Goal: Transaction & Acquisition: Obtain resource

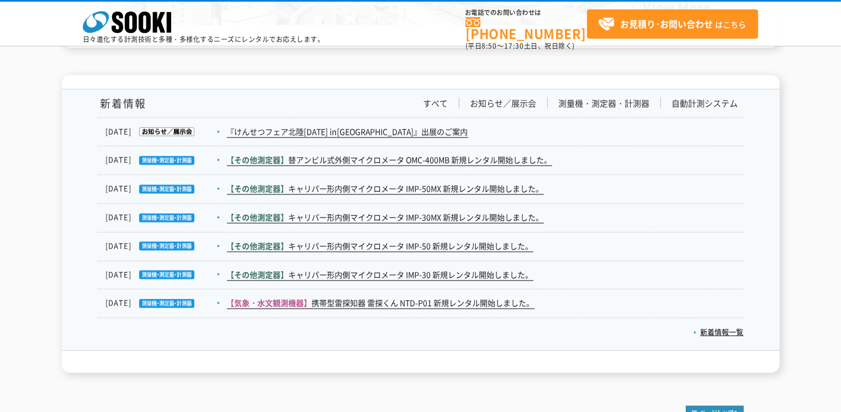
scroll to position [1988, 0]
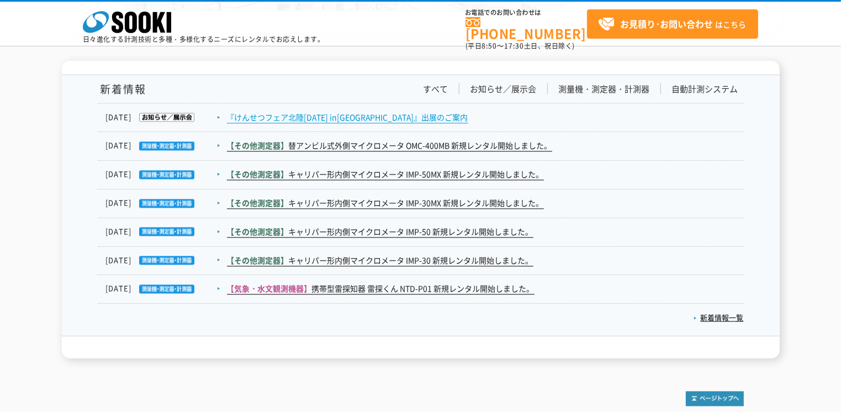
click at [337, 116] on link "『けんせつフェア北陸[DATE] in[GEOGRAPHIC_DATA]』出展のご案内" at bounding box center [347, 118] width 241 height 12
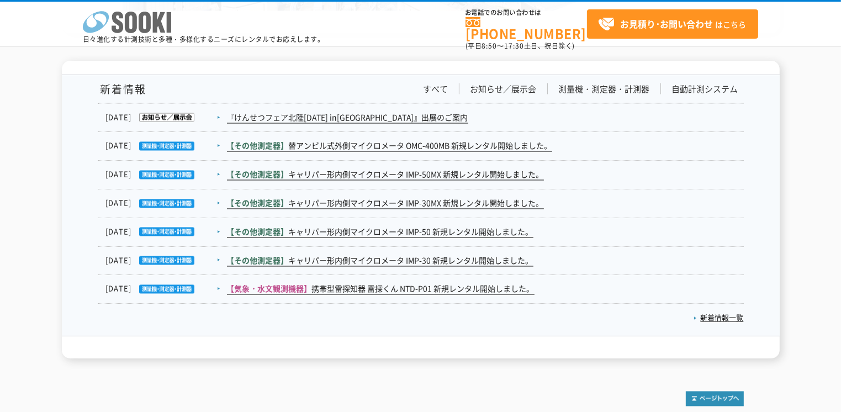
click at [156, 24] on polygon at bounding box center [159, 22] width 13 height 20
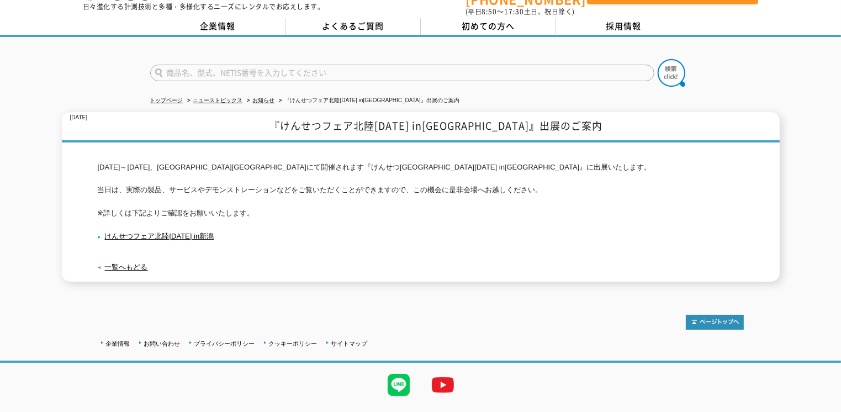
scroll to position [53, 0]
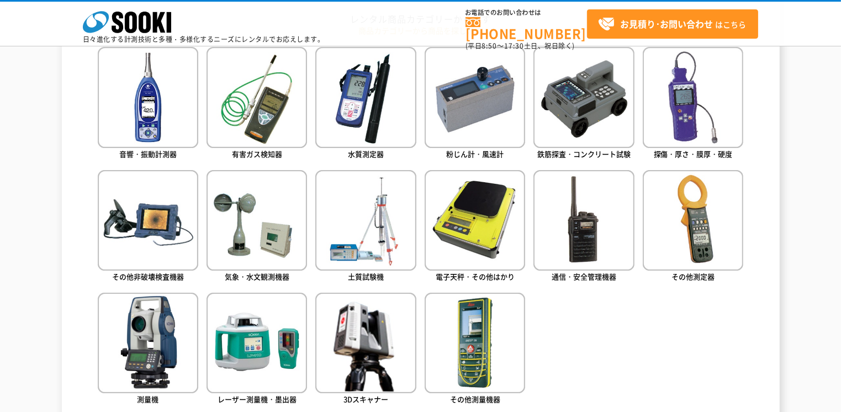
scroll to position [607, 0]
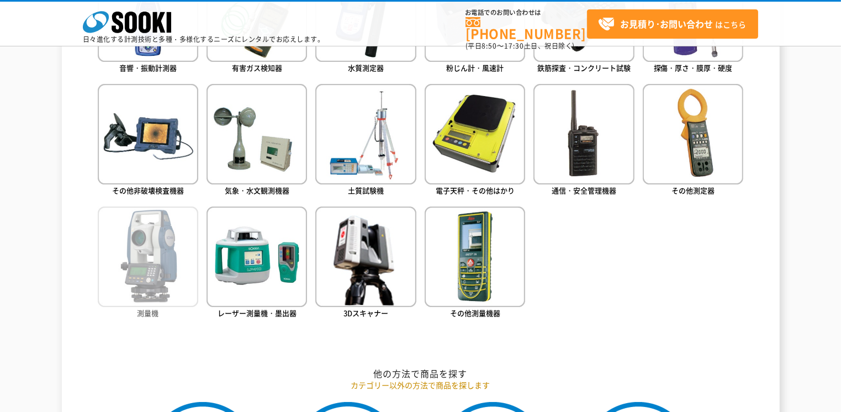
click at [166, 231] on img at bounding box center [148, 257] width 101 height 101
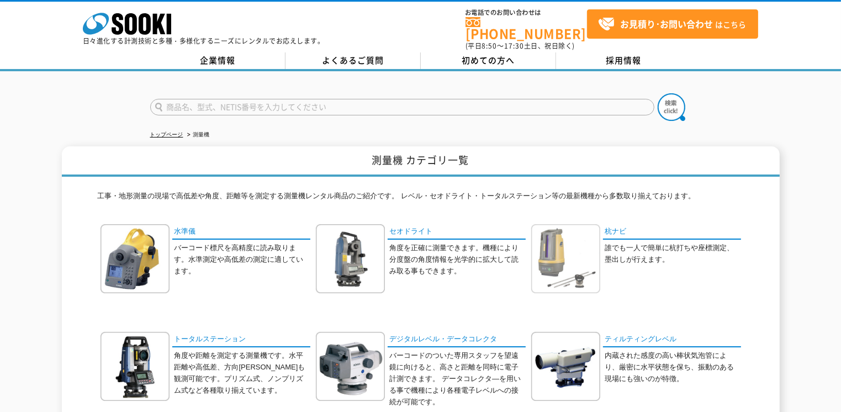
click at [558, 241] on img at bounding box center [565, 258] width 69 height 69
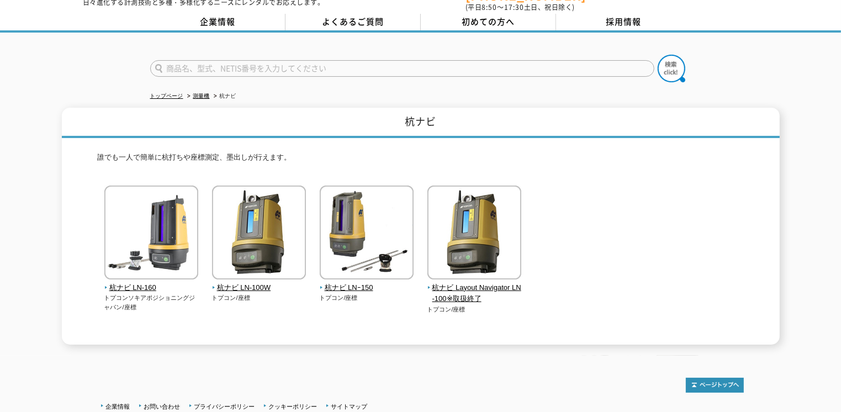
scroll to position [55, 0]
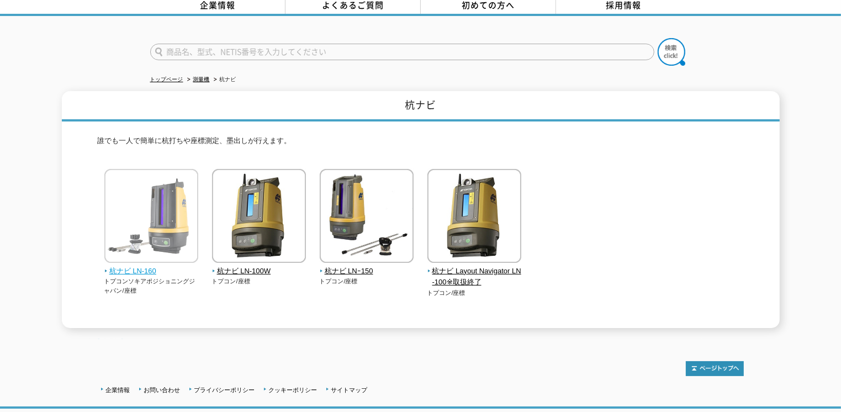
click at [184, 192] on img at bounding box center [151, 217] width 94 height 97
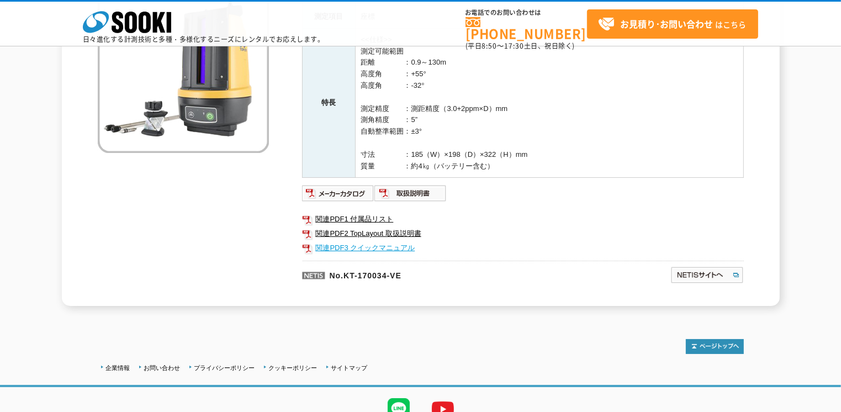
scroll to position [223, 0]
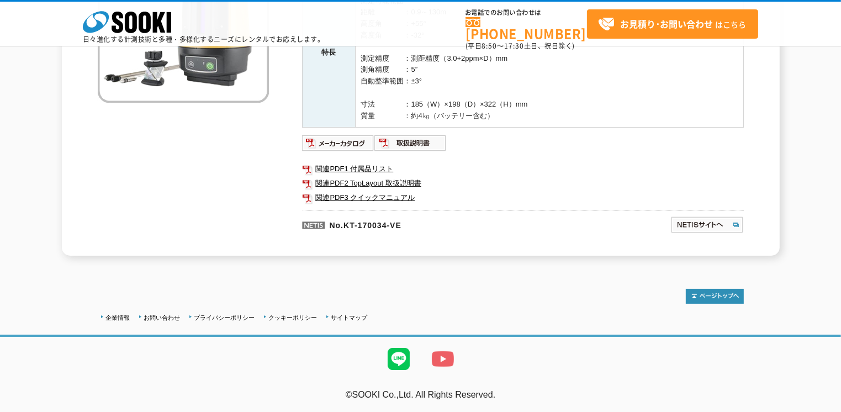
click at [450, 362] on img at bounding box center [443, 359] width 44 height 44
